Goal: Task Accomplishment & Management: Use online tool/utility

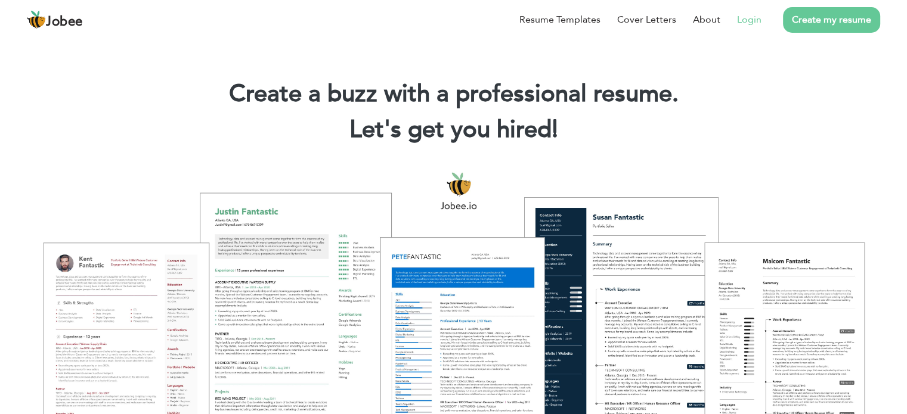
click at [751, 23] on link "Login" at bounding box center [749, 20] width 24 height 14
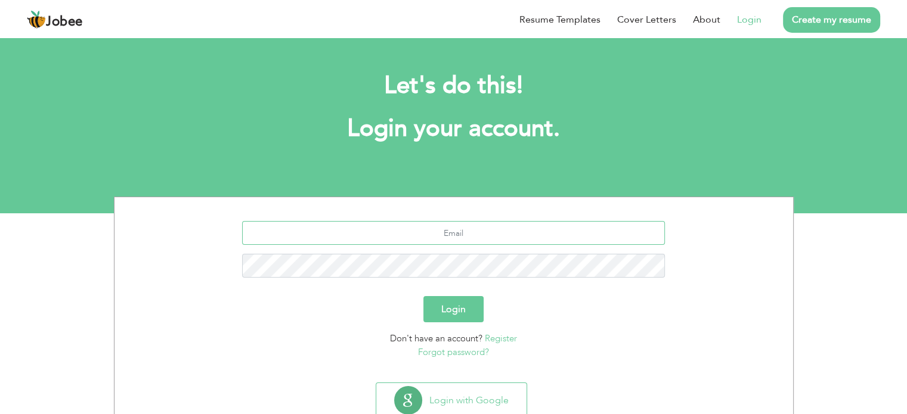
click at [463, 230] on input "text" at bounding box center [453, 233] width 423 height 24
type input "[EMAIL_ADDRESS][DOMAIN_NAME]"
click at [435, 303] on button "Login" at bounding box center [453, 309] width 60 height 26
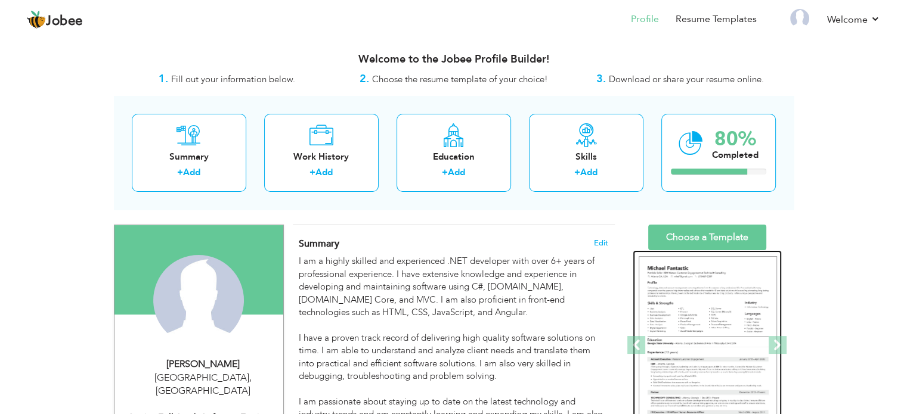
click at [691, 278] on img at bounding box center [707, 345] width 138 height 179
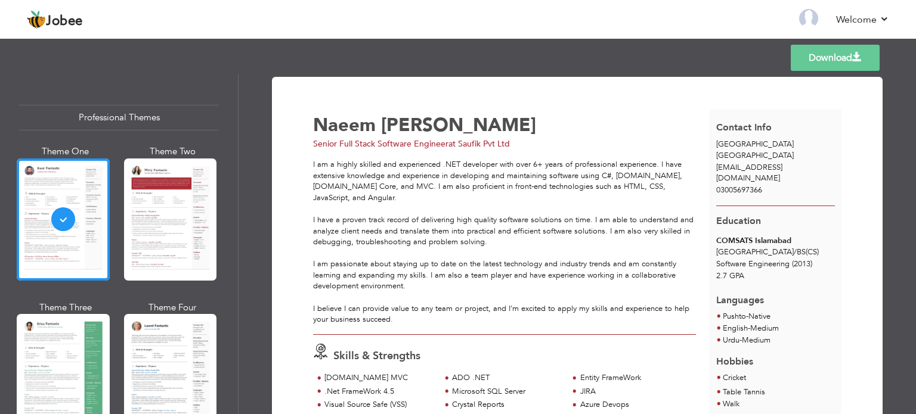
click at [832, 57] on link "Download" at bounding box center [834, 58] width 89 height 26
